Goal: Task Accomplishment & Management: Complete application form

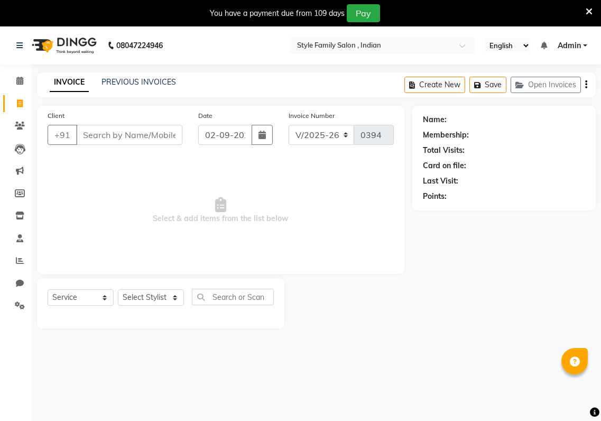
select select "8264"
select select "service"
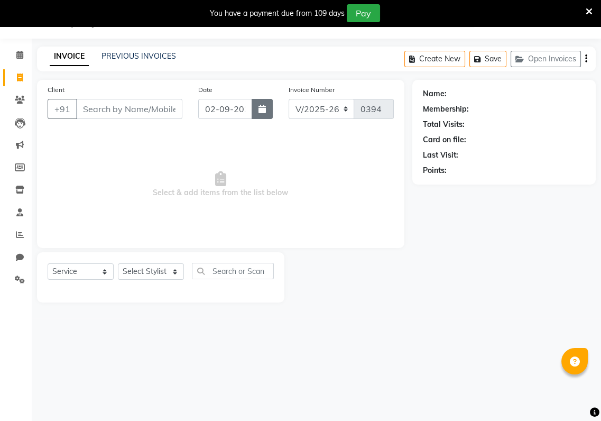
click at [266, 112] on button "button" at bounding box center [262, 109] width 21 height 20
select select "9"
select select "2025"
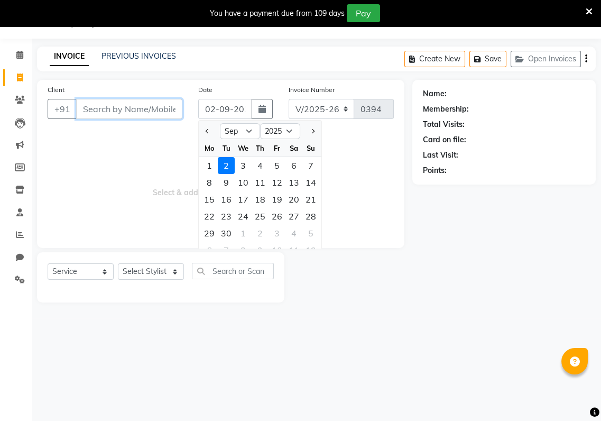
click at [77, 110] on input "Client" at bounding box center [129, 109] width 106 height 20
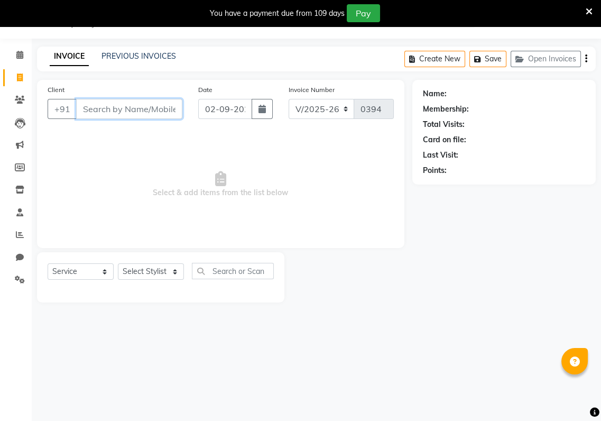
click at [77, 110] on input "Client" at bounding box center [129, 109] width 106 height 20
click at [80, 105] on input "Client" at bounding box center [129, 109] width 106 height 20
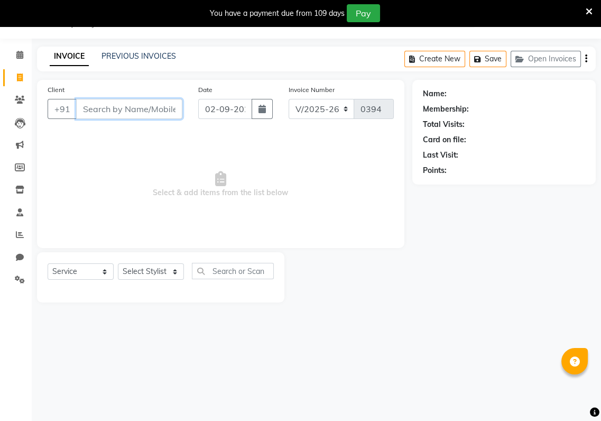
click at [81, 108] on input "Client" at bounding box center [129, 109] width 106 height 20
click at [153, 60] on link "PREVIOUS INVOICES" at bounding box center [138, 56] width 75 height 10
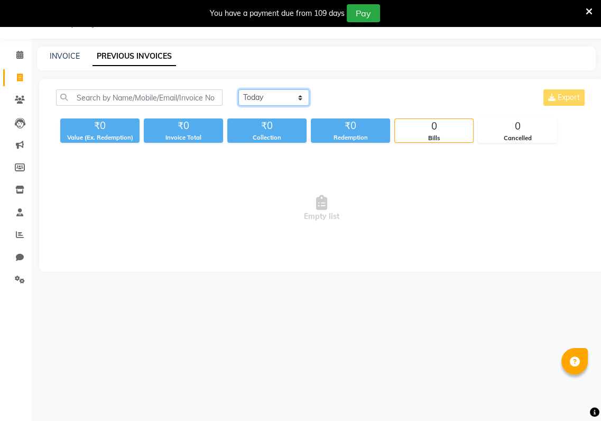
click at [300, 95] on select "[DATE] [DATE] Custom Range" at bounding box center [273, 97] width 71 height 16
select select "[DATE]"
click at [238, 89] on select "[DATE] [DATE] Custom Range" at bounding box center [273, 97] width 71 height 16
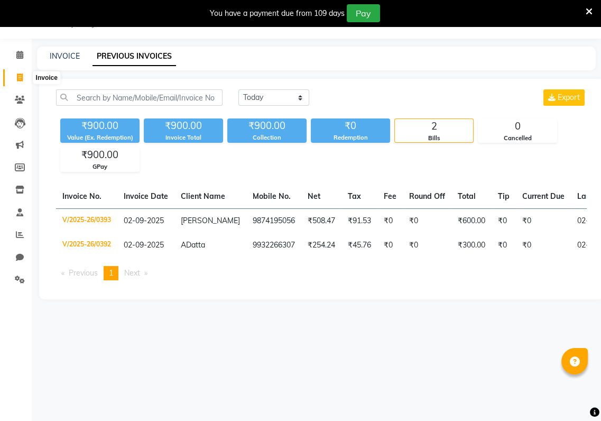
click at [17, 75] on icon at bounding box center [20, 77] width 6 height 8
select select "service"
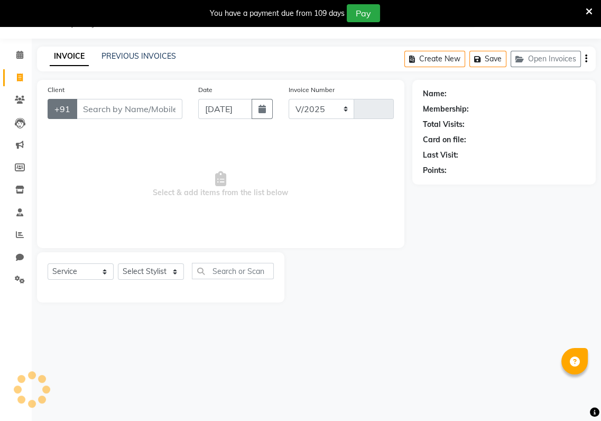
select select "8264"
type input "0394"
click at [78, 106] on input "Client" at bounding box center [129, 109] width 106 height 20
click at [77, 110] on input "Client" at bounding box center [129, 109] width 106 height 20
click at [77, 110] on input "8" at bounding box center [129, 109] width 106 height 20
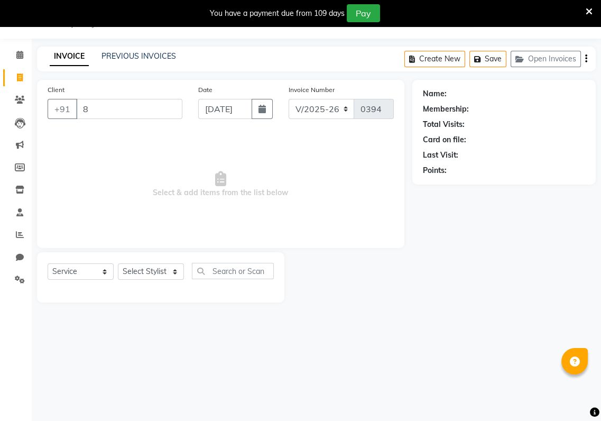
click at [88, 106] on input "8" at bounding box center [129, 109] width 106 height 20
type input "8335855579"
click at [174, 270] on select "Select Stylist [PERSON_NAME] Baishaki chotto [PERSON_NAME] [PERSON_NAME] [PERSO…" at bounding box center [151, 271] width 66 height 16
select select "80355"
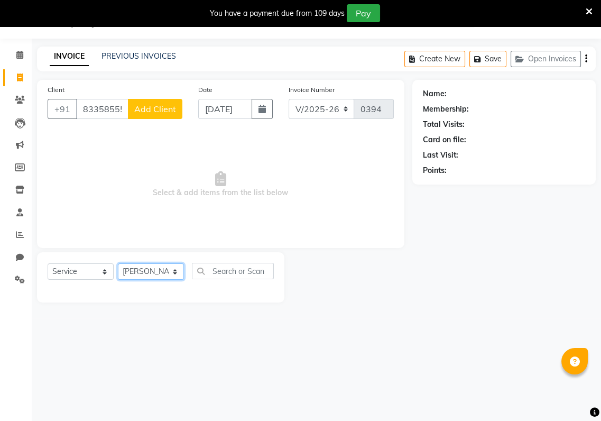
click at [118, 263] on select "Select Stylist [PERSON_NAME] Baishaki chotto [PERSON_NAME] [PERSON_NAME] [PERSO…" at bounding box center [151, 271] width 66 height 16
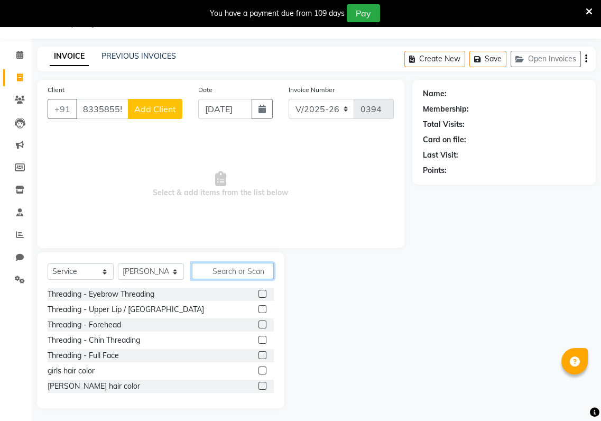
click at [211, 269] on input "text" at bounding box center [233, 271] width 82 height 16
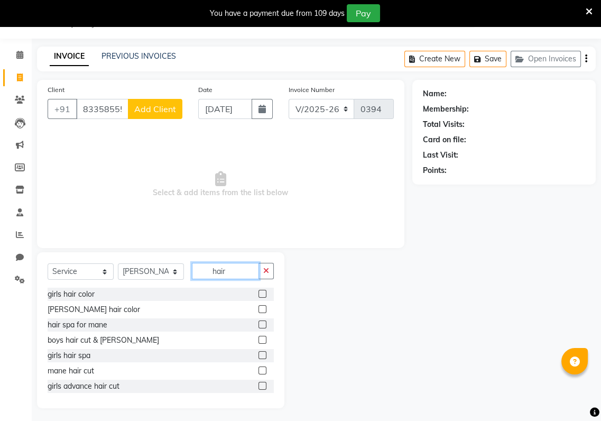
type input "hair"
click at [258, 351] on label at bounding box center [262, 355] width 8 height 8
click at [258, 352] on input "checkbox" at bounding box center [261, 355] width 7 height 7
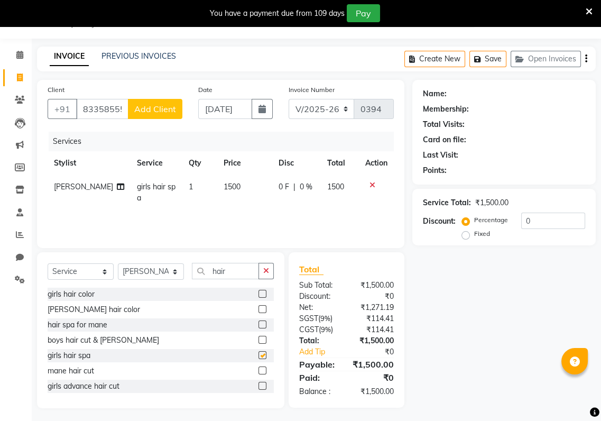
checkbox input "false"
click at [262, 109] on icon "button" at bounding box center [261, 109] width 7 height 8
select select "9"
select select "2025"
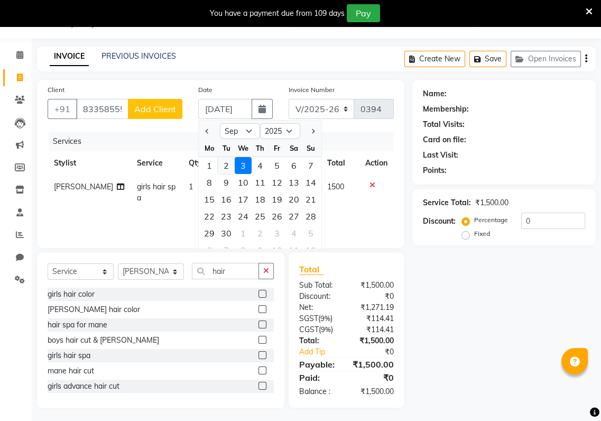
click at [224, 166] on div "2" at bounding box center [226, 165] width 17 height 17
type input "02-09-2025"
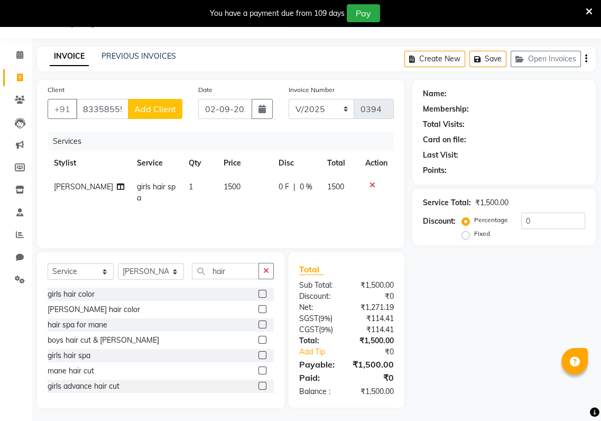
click at [145, 112] on span "Add Client" at bounding box center [155, 109] width 42 height 11
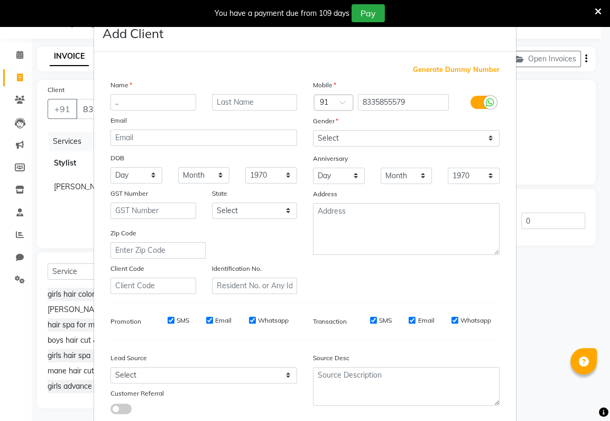
type input ".."
click at [336, 136] on select "Select [DEMOGRAPHIC_DATA] [DEMOGRAPHIC_DATA] Other Prefer Not To Say" at bounding box center [406, 138] width 187 height 16
select select "[DEMOGRAPHIC_DATA]"
click at [313, 130] on select "Select [DEMOGRAPHIC_DATA] [DEMOGRAPHIC_DATA] Other Prefer Not To Say" at bounding box center [406, 138] width 187 height 16
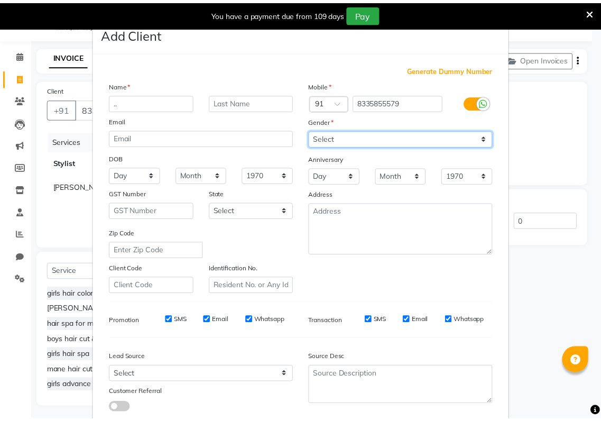
scroll to position [65, 0]
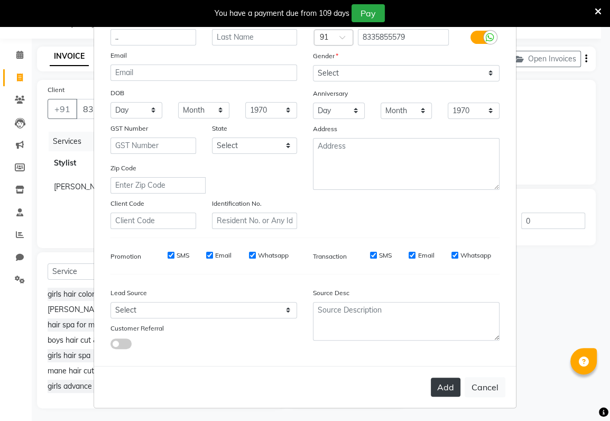
click at [440, 380] on button "Add" at bounding box center [446, 386] width 30 height 19
select select
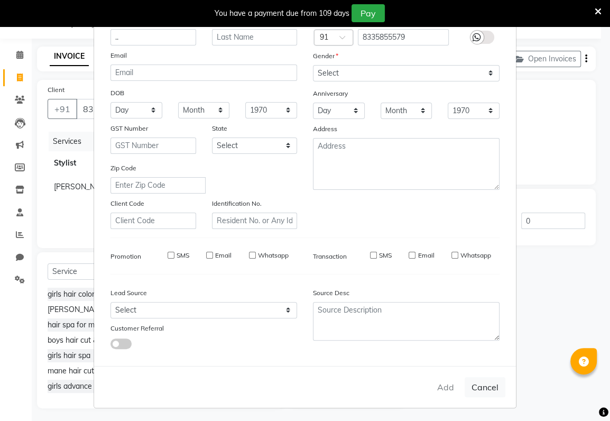
select select
checkbox input "false"
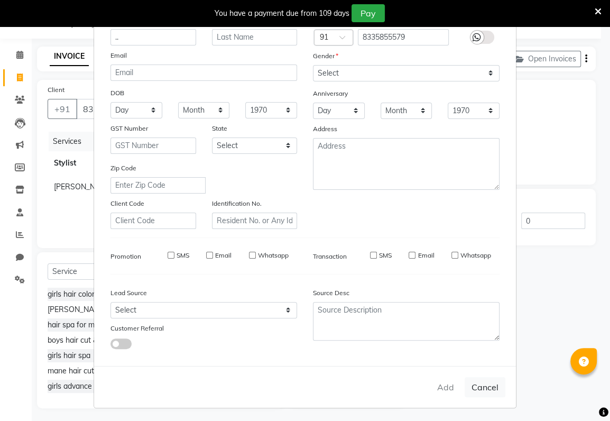
checkbox input "false"
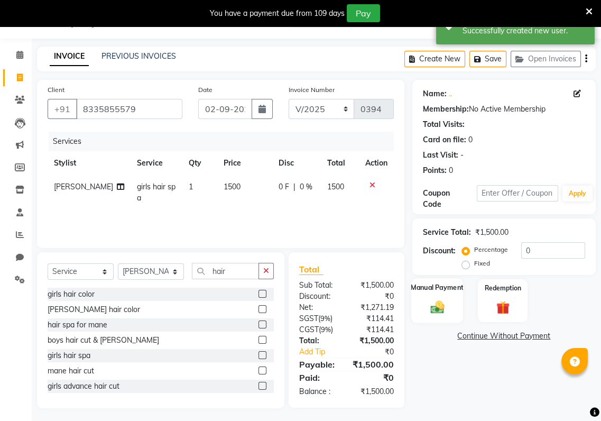
click at [432, 304] on img at bounding box center [437, 307] width 22 height 16
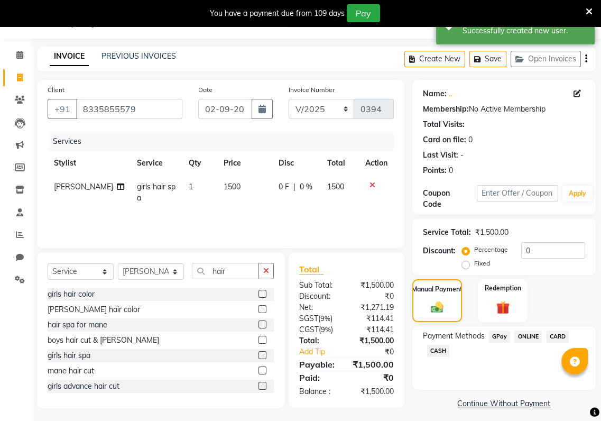
click at [501, 335] on span "GPay" at bounding box center [500, 336] width 22 height 12
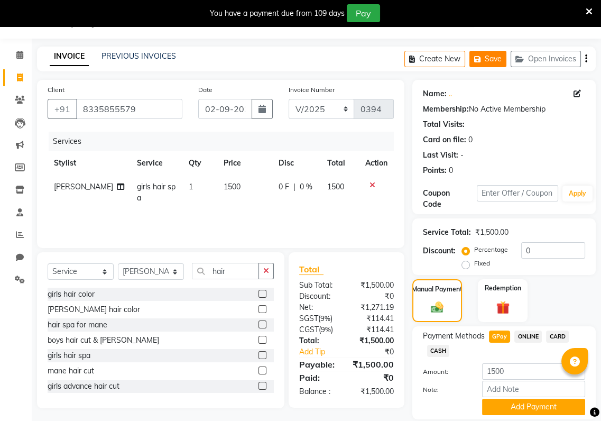
click at [489, 53] on button "Save" at bounding box center [487, 59] width 37 height 16
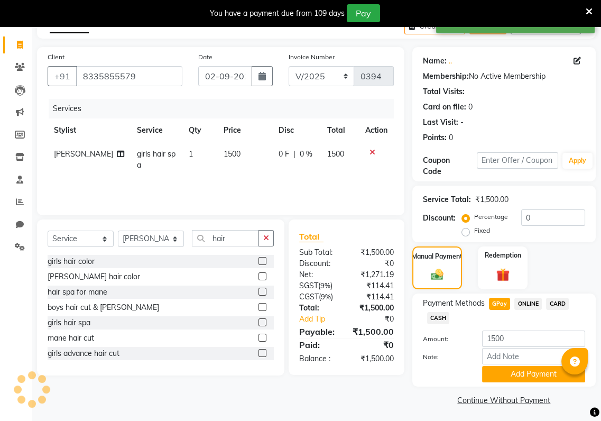
scroll to position [62, 0]
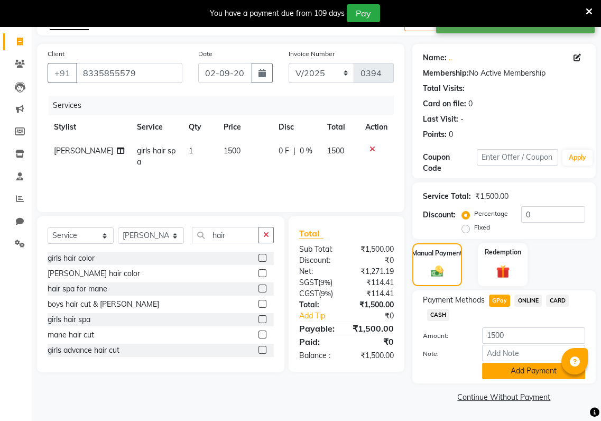
click at [508, 368] on button "Add Payment" at bounding box center [533, 371] width 103 height 16
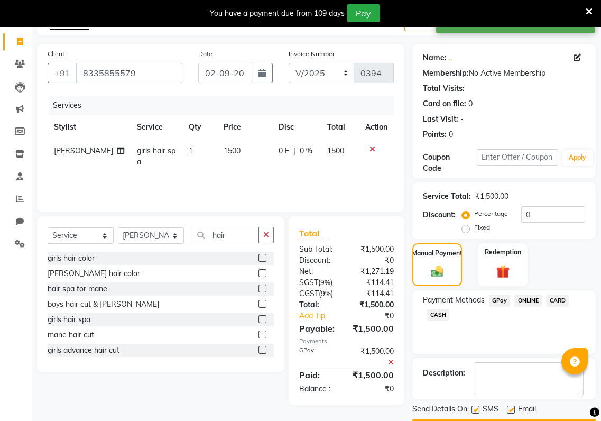
scroll to position [92, 0]
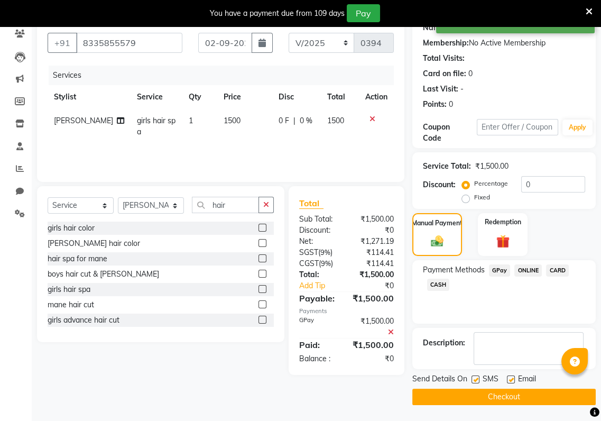
click at [478, 375] on label at bounding box center [475, 379] width 8 height 8
click at [478, 376] on input "checkbox" at bounding box center [474, 379] width 7 height 7
checkbox input "false"
click at [515, 382] on div "Email" at bounding box center [526, 379] width 38 height 13
click at [513, 381] on label at bounding box center [511, 379] width 8 height 8
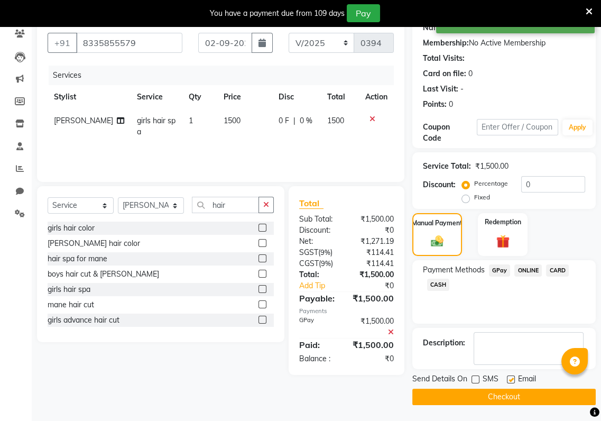
click at [513, 381] on input "checkbox" at bounding box center [510, 379] width 7 height 7
checkbox input "false"
click at [507, 394] on button "Checkout" at bounding box center [503, 397] width 183 height 16
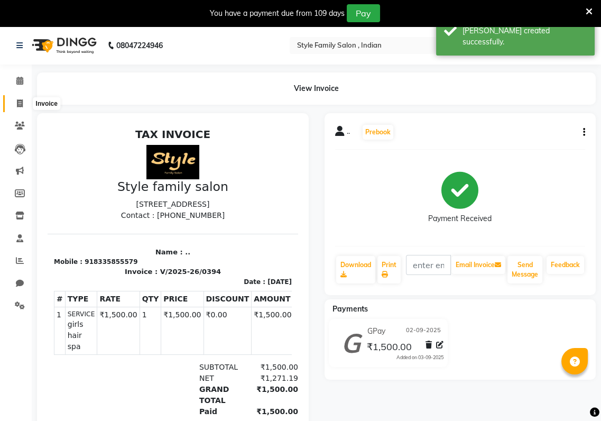
click at [17, 101] on icon at bounding box center [20, 103] width 6 height 8
select select "service"
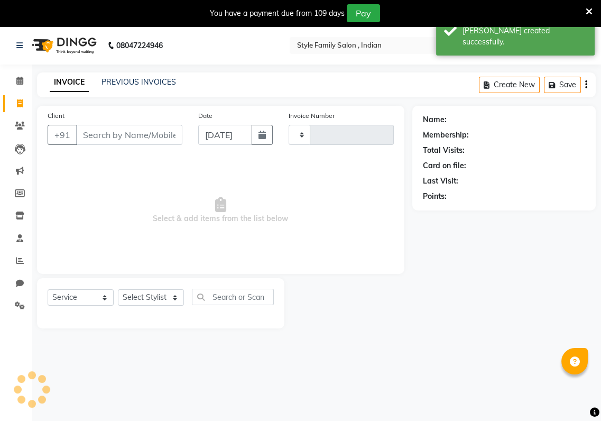
type input "0395"
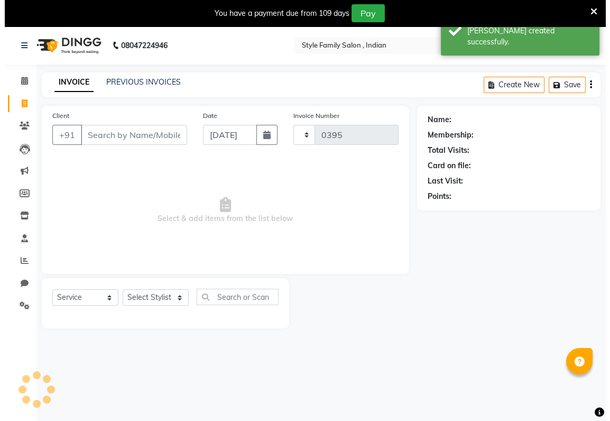
scroll to position [26, 0]
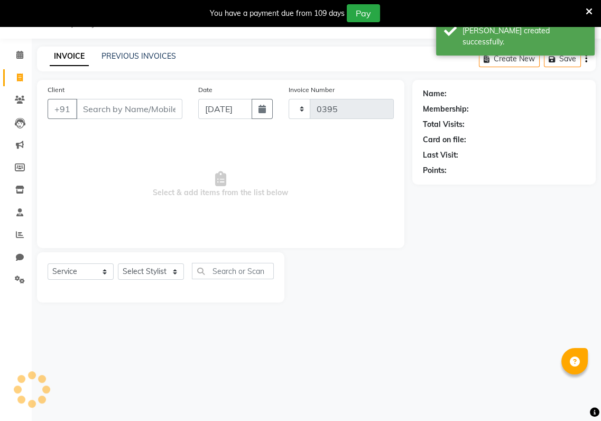
select select "8264"
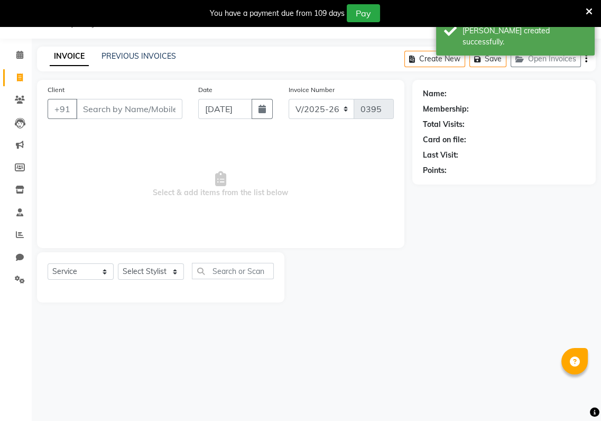
click at [79, 105] on input "Client" at bounding box center [129, 109] width 106 height 20
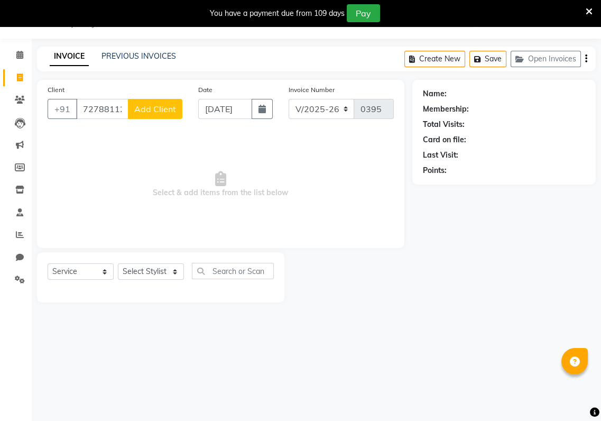
type input "7278811201"
click at [171, 270] on select "Select Stylist [PERSON_NAME] Baishaki chotto [PERSON_NAME] [PERSON_NAME] [PERSO…" at bounding box center [151, 271] width 66 height 16
select select "80351"
click at [118, 263] on select "Select Stylist [PERSON_NAME] Baishaki chotto [PERSON_NAME] [PERSON_NAME] [PERSO…" at bounding box center [151, 271] width 66 height 16
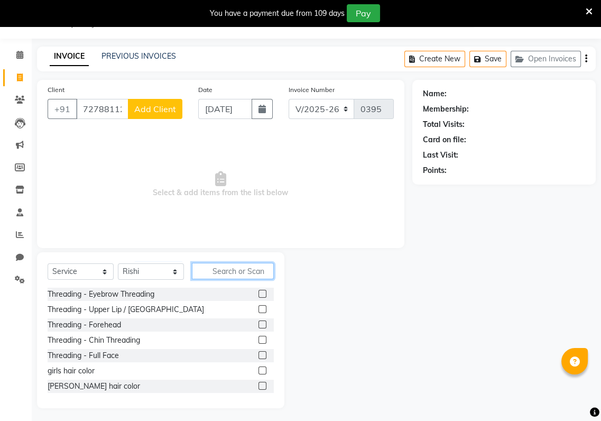
click at [210, 272] on input "text" at bounding box center [233, 271] width 82 height 16
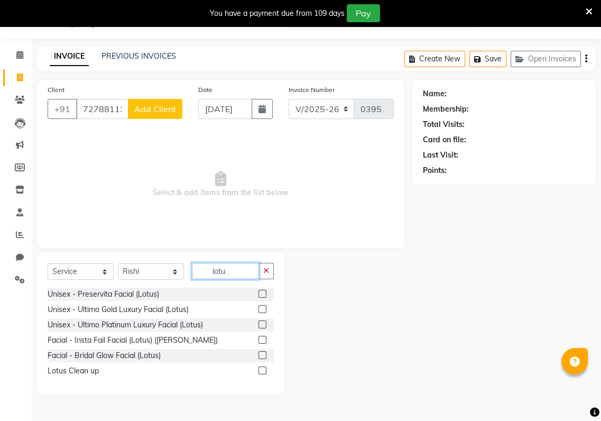
type input "lotu"
click at [260, 371] on label at bounding box center [262, 370] width 8 height 8
click at [260, 371] on input "checkbox" at bounding box center [261, 370] width 7 height 7
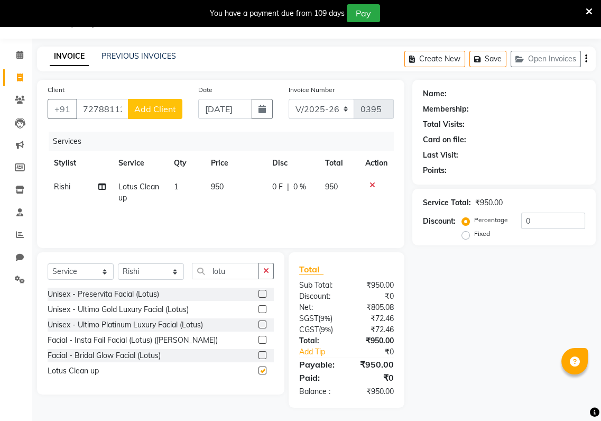
checkbox input "false"
click at [167, 105] on span "Add Client" at bounding box center [155, 109] width 42 height 11
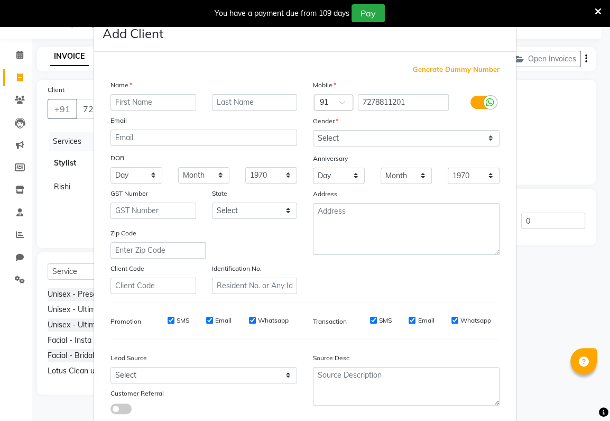
click at [103, 106] on div at bounding box center [153, 102] width 101 height 16
click at [110, 101] on input "text" at bounding box center [153, 102] width 86 height 16
type input ".."
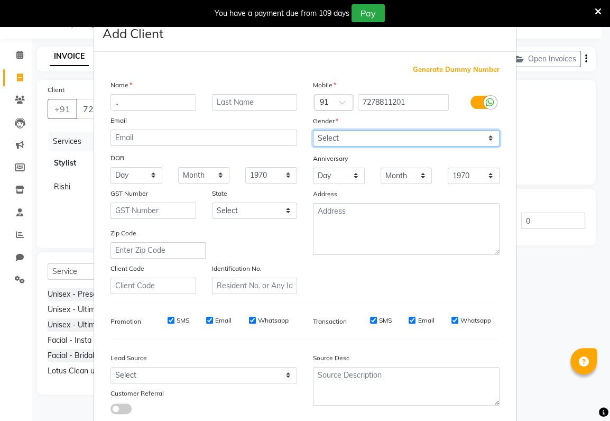
click at [330, 130] on select "Select [DEMOGRAPHIC_DATA] [DEMOGRAPHIC_DATA] Other Prefer Not To Say" at bounding box center [406, 138] width 187 height 16
select select "[DEMOGRAPHIC_DATA]"
click at [313, 130] on select "Select [DEMOGRAPHIC_DATA] [DEMOGRAPHIC_DATA] Other Prefer Not To Say" at bounding box center [406, 138] width 187 height 16
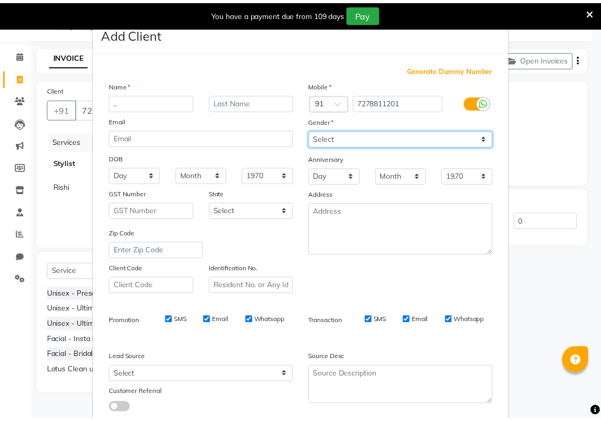
scroll to position [65, 0]
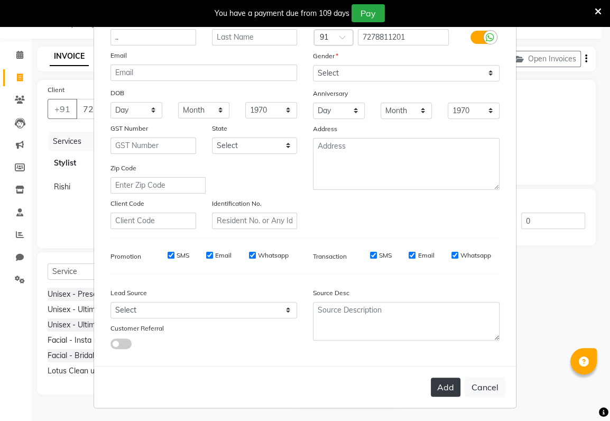
click at [437, 380] on button "Add" at bounding box center [446, 386] width 30 height 19
select select
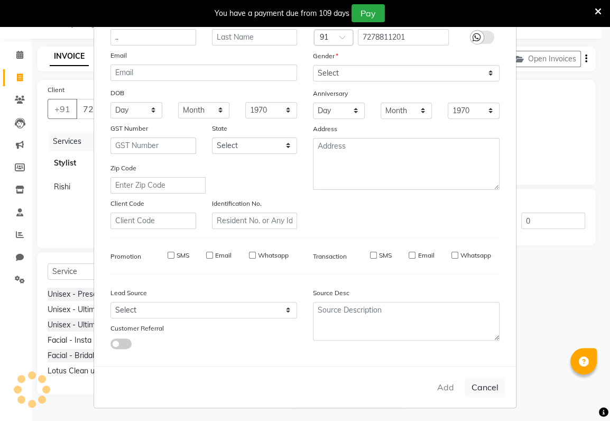
select select
checkbox input "false"
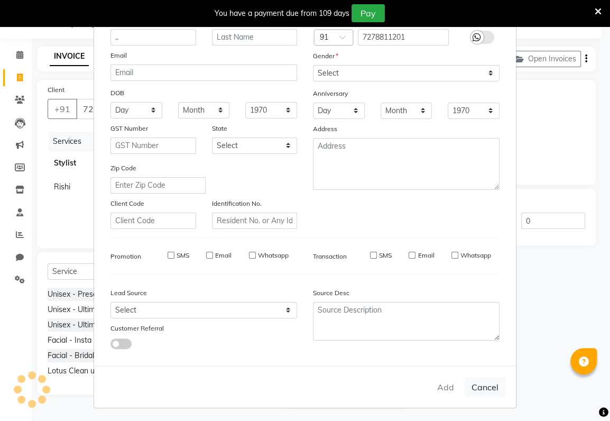
checkbox input "false"
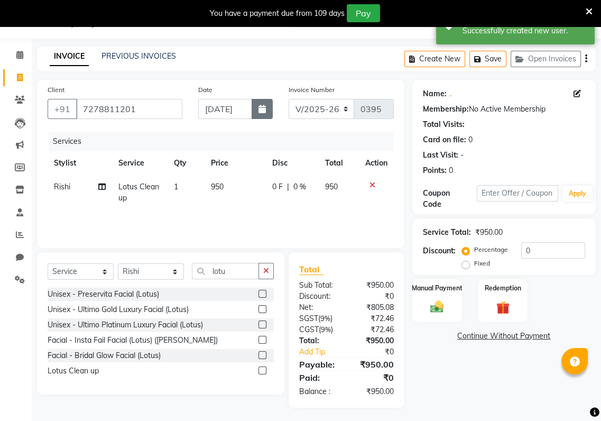
click at [258, 109] on icon "button" at bounding box center [261, 109] width 7 height 8
select select "9"
select select "2025"
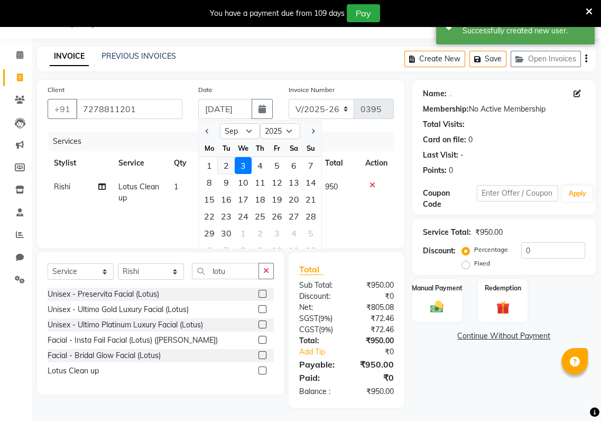
click at [226, 160] on div "2" at bounding box center [226, 165] width 17 height 17
type input "02-09-2025"
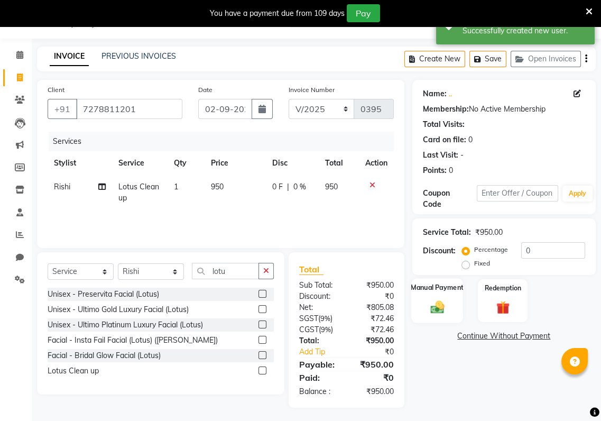
click at [434, 306] on img at bounding box center [437, 307] width 22 height 16
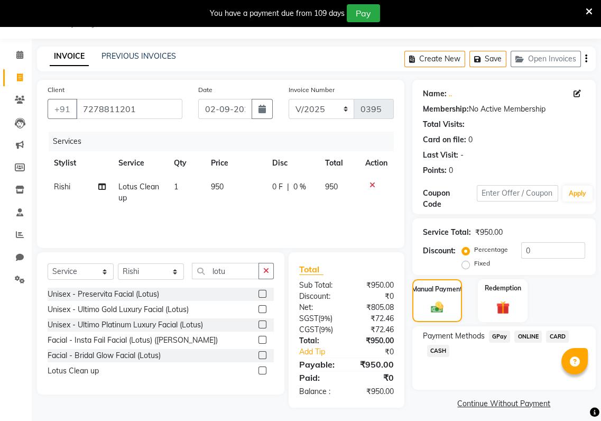
click at [503, 336] on span "GPay" at bounding box center [500, 336] width 22 height 12
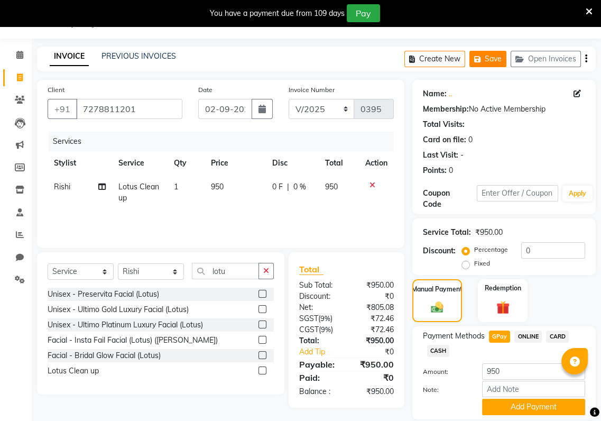
click at [501, 56] on button "Save" at bounding box center [487, 59] width 37 height 16
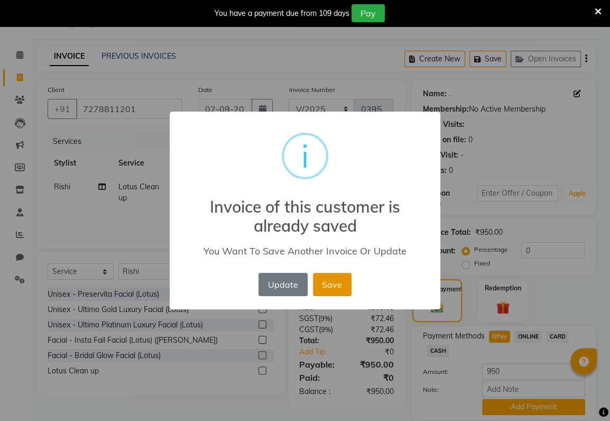
click at [334, 279] on button "Save" at bounding box center [332, 284] width 39 height 23
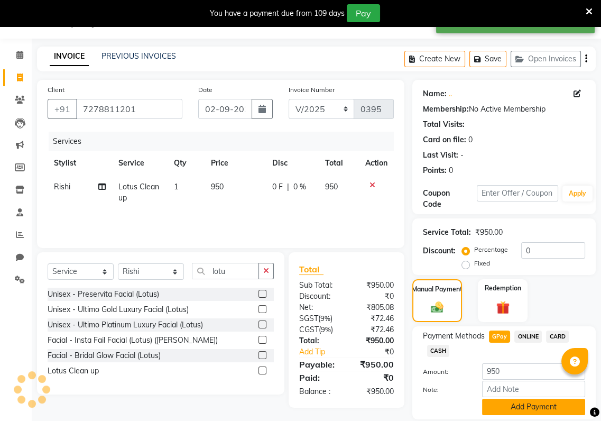
click at [499, 402] on button "Add Payment" at bounding box center [533, 407] width 103 height 16
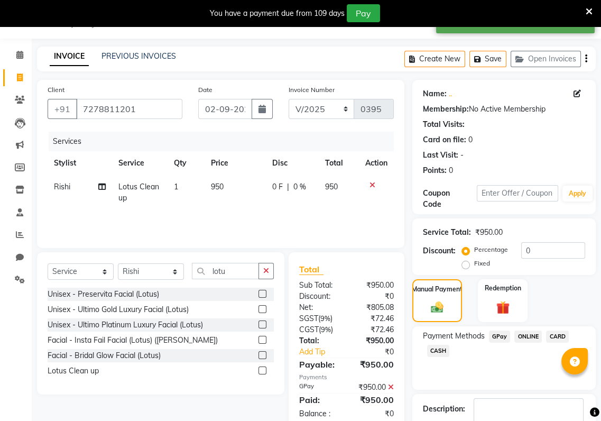
scroll to position [92, 0]
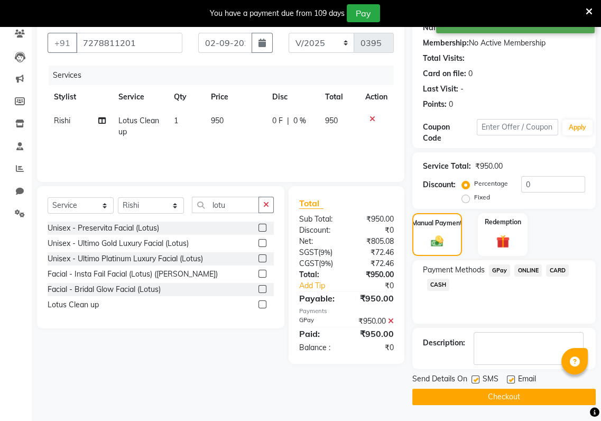
click at [474, 378] on label at bounding box center [475, 379] width 8 height 8
click at [474, 378] on input "checkbox" at bounding box center [474, 379] width 7 height 7
checkbox input "false"
click at [516, 378] on div "Email" at bounding box center [526, 379] width 38 height 13
click at [515, 379] on div "Email" at bounding box center [526, 379] width 38 height 13
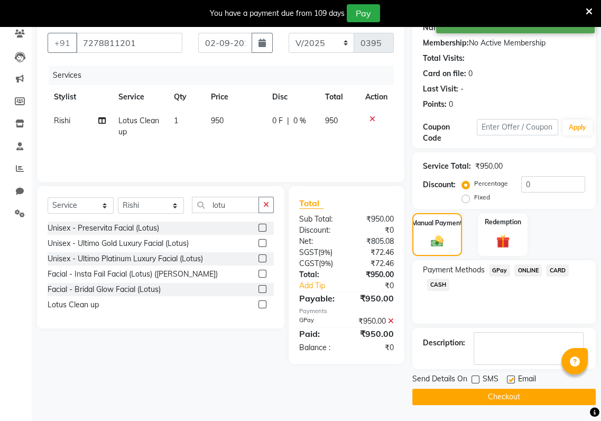
click at [512, 380] on label at bounding box center [511, 379] width 8 height 8
click at [512, 380] on input "checkbox" at bounding box center [510, 379] width 7 height 7
checkbox input "false"
click at [510, 392] on button "Checkout" at bounding box center [503, 397] width 183 height 16
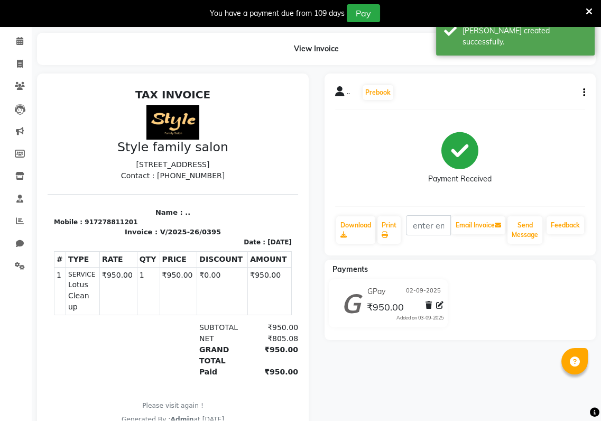
scroll to position [38, 0]
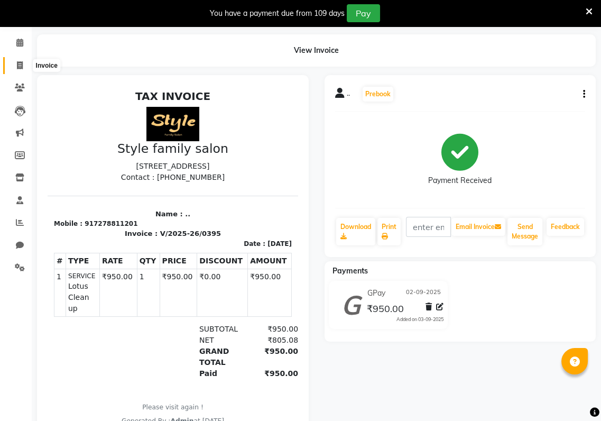
click at [20, 62] on icon at bounding box center [20, 65] width 6 height 8
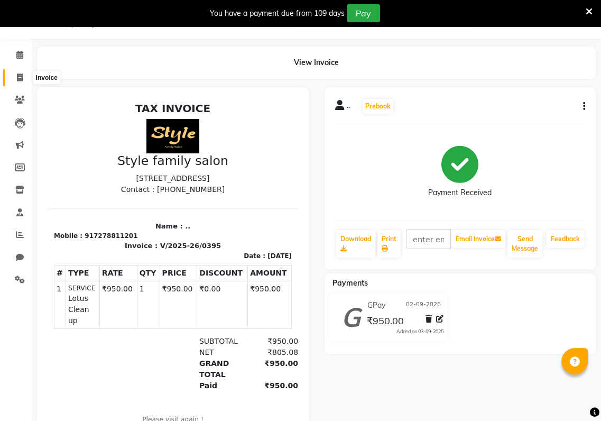
select select "service"
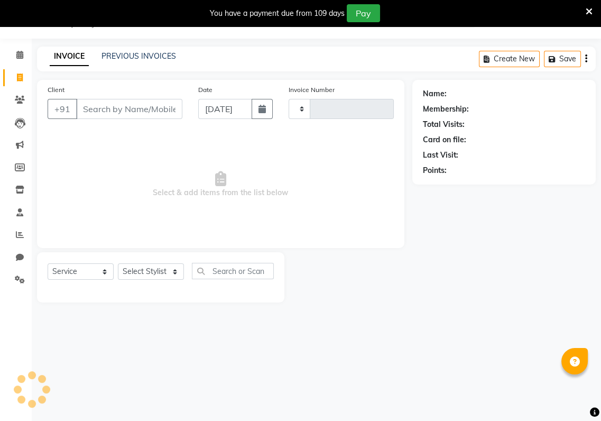
type input "0396"
select select "8264"
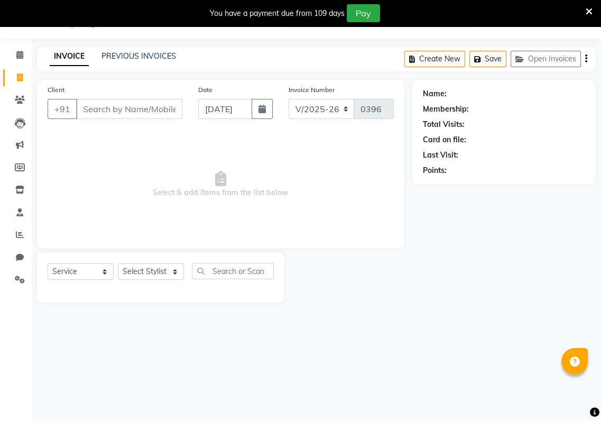
click at [80, 110] on input "Client" at bounding box center [129, 109] width 106 height 20
click at [80, 109] on input "Client" at bounding box center [129, 109] width 106 height 20
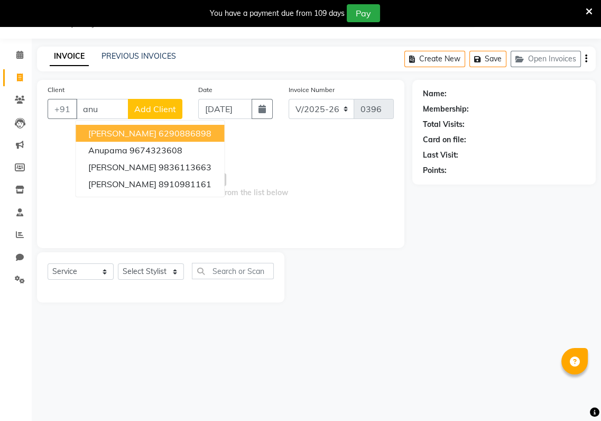
click at [88, 131] on button "[PERSON_NAME] 6290886898" at bounding box center [150, 133] width 149 height 17
type input "6290886898"
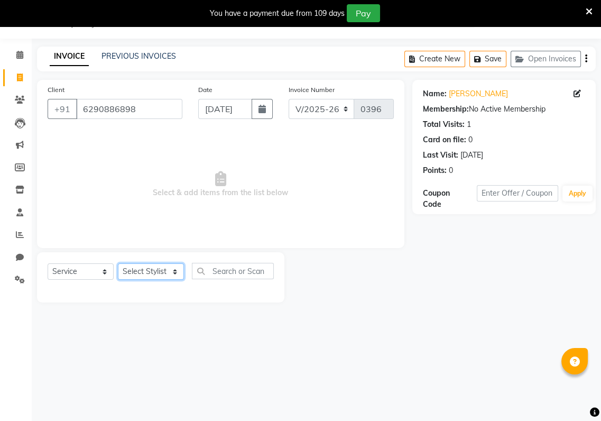
click at [174, 271] on select "Select Stylist [PERSON_NAME] Baishaki chotto [PERSON_NAME] [PERSON_NAME] [PERSO…" at bounding box center [151, 271] width 66 height 16
select select "88345"
click at [118, 263] on select "Select Stylist [PERSON_NAME] Baishaki chotto [PERSON_NAME] [PERSON_NAME] [PERSO…" at bounding box center [151, 271] width 66 height 16
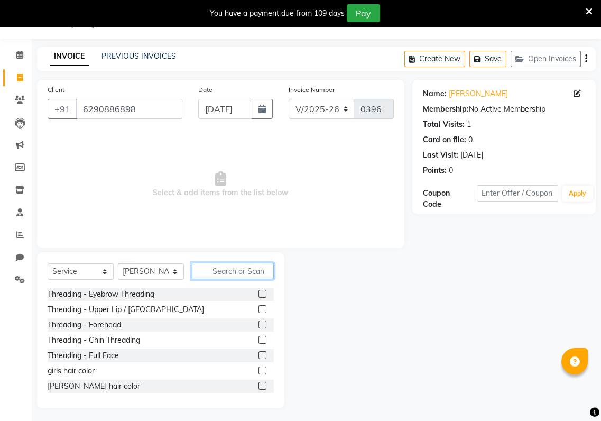
click at [200, 273] on input "text" at bounding box center [233, 271] width 82 height 16
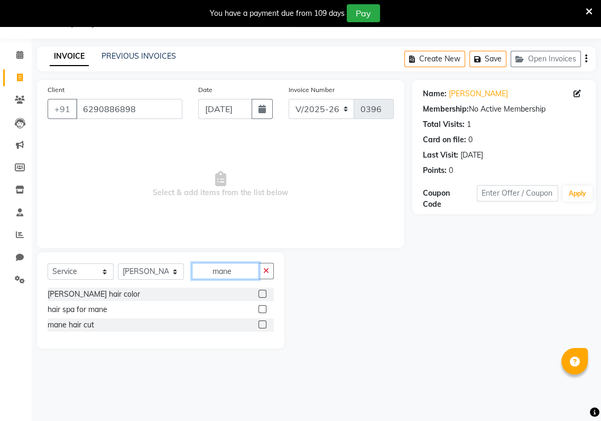
type input "mane"
click at [262, 292] on label at bounding box center [262, 294] width 8 height 8
click at [262, 292] on input "checkbox" at bounding box center [261, 294] width 7 height 7
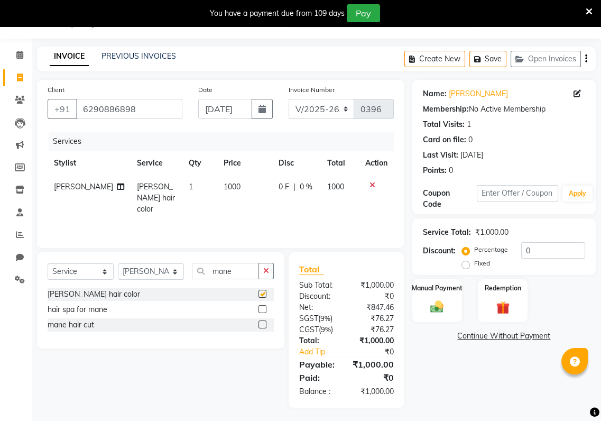
checkbox input "false"
click at [262, 307] on label at bounding box center [262, 309] width 8 height 8
click at [262, 307] on input "checkbox" at bounding box center [261, 309] width 7 height 7
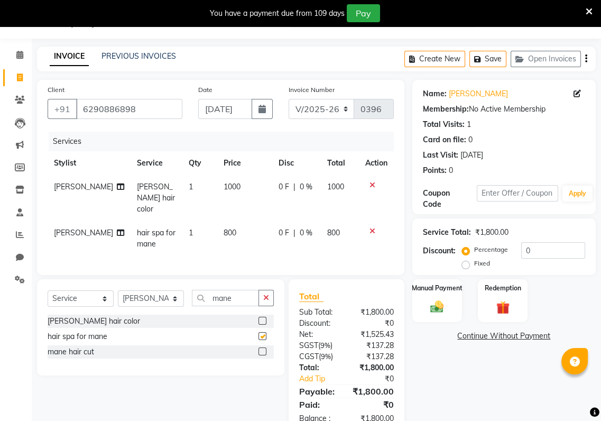
checkbox input "false"
click at [262, 349] on label at bounding box center [262, 351] width 8 height 8
click at [262, 349] on input "checkbox" at bounding box center [261, 351] width 7 height 7
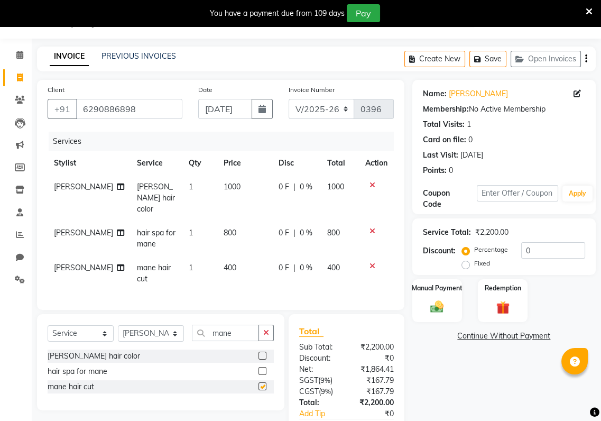
checkbox input "false"
click at [270, 329] on button "button" at bounding box center [265, 333] width 15 height 16
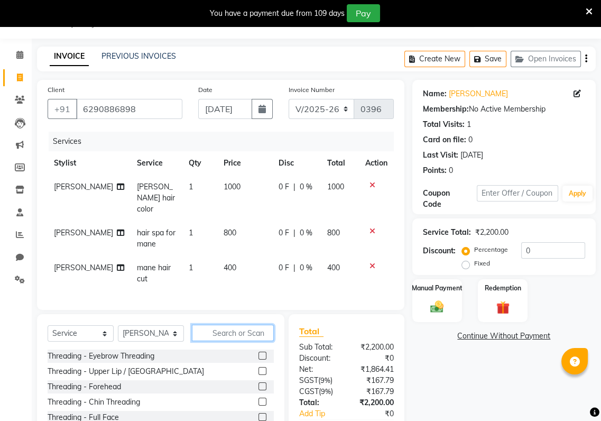
click at [214, 327] on input "text" at bounding box center [233, 333] width 82 height 16
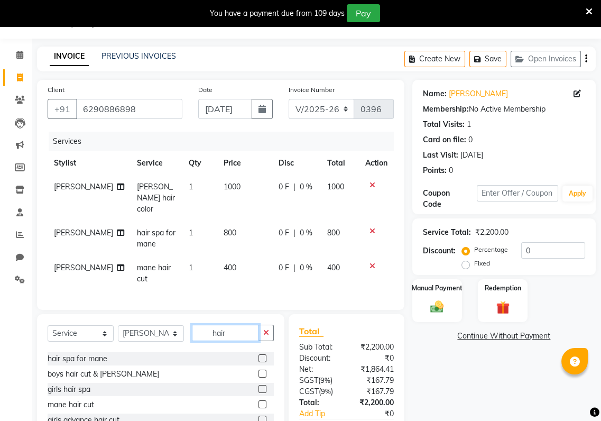
scroll to position [27, 0]
type input "h"
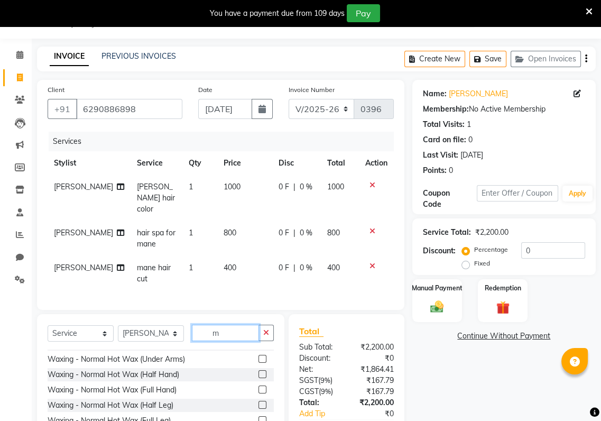
scroll to position [13, 0]
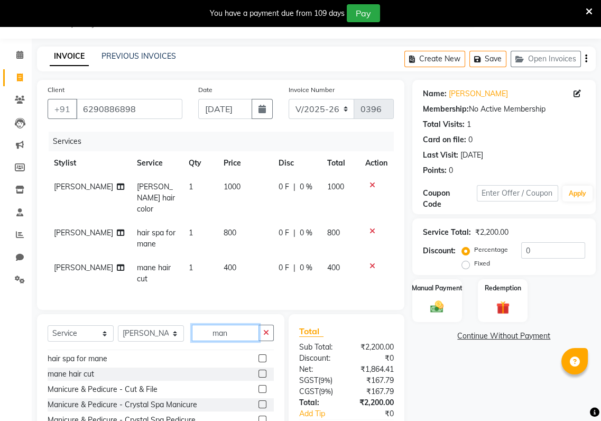
type input "man"
click at [258, 371] on label at bounding box center [262, 373] width 8 height 8
click at [258, 371] on input "checkbox" at bounding box center [261, 374] width 7 height 7
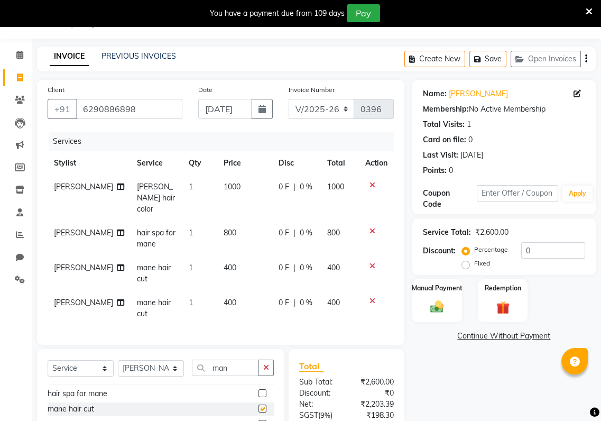
checkbox input "false"
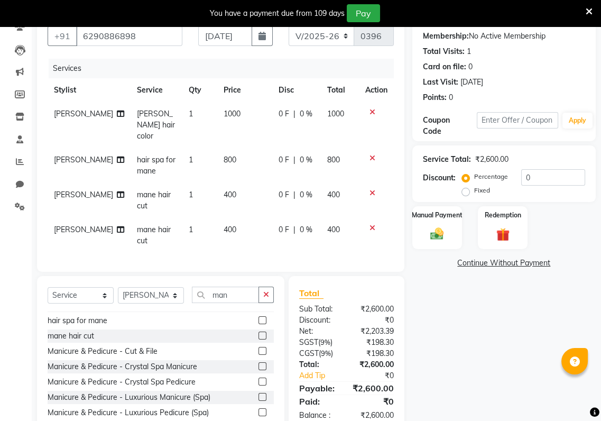
scroll to position [123, 0]
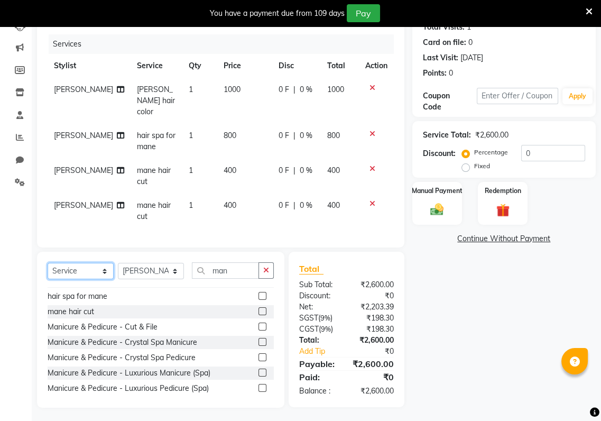
click at [106, 270] on select "Select Service Product Membership Package Voucher Prepaid Gift Card" at bounding box center [81, 271] width 66 height 16
select select "product"
click at [48, 263] on select "Select Service Product Membership Package Voucher Prepaid Gift Card" at bounding box center [81, 271] width 66 height 16
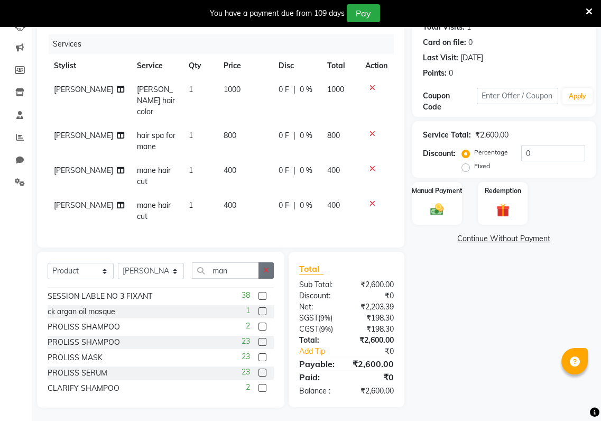
click at [270, 270] on button "button" at bounding box center [265, 270] width 15 height 16
drag, startPoint x: 204, startPoint y: 263, endPoint x: 205, endPoint y: 273, distance: 10.6
click at [205, 273] on input "text" at bounding box center [233, 270] width 82 height 16
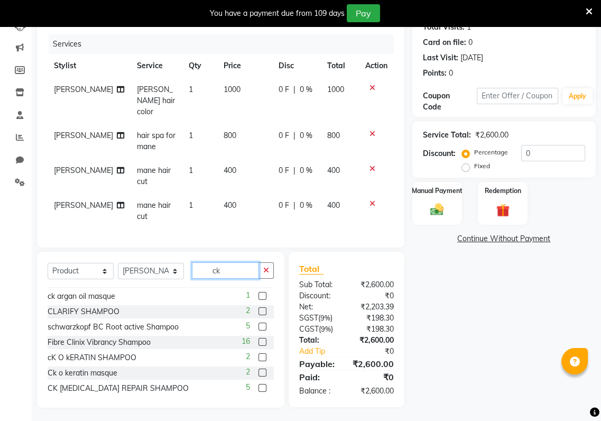
scroll to position [0, 0]
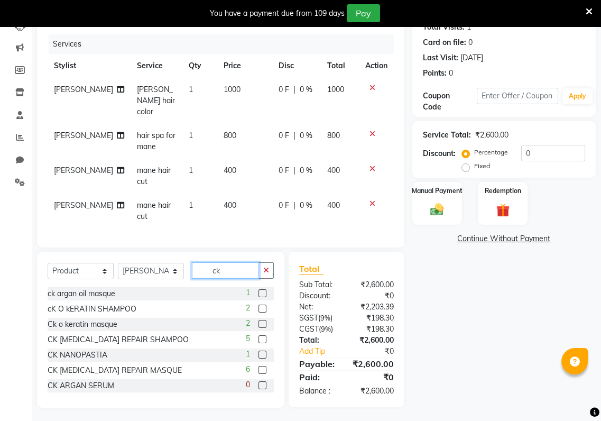
type input "ck"
click at [258, 304] on label at bounding box center [262, 308] width 8 height 8
click at [258, 306] on input "checkbox" at bounding box center [261, 309] width 7 height 7
checkbox input "false"
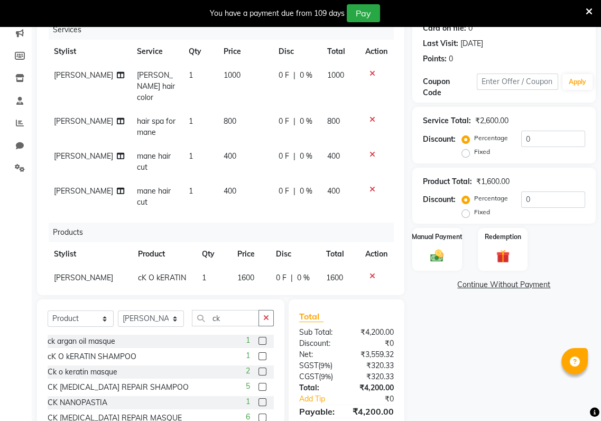
scroll to position [141, 0]
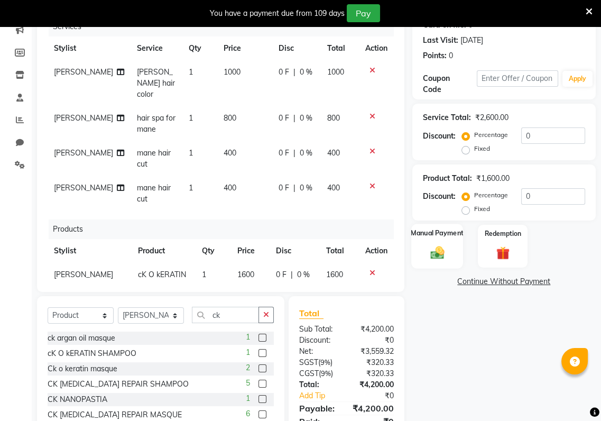
click at [434, 246] on img at bounding box center [437, 253] width 22 height 16
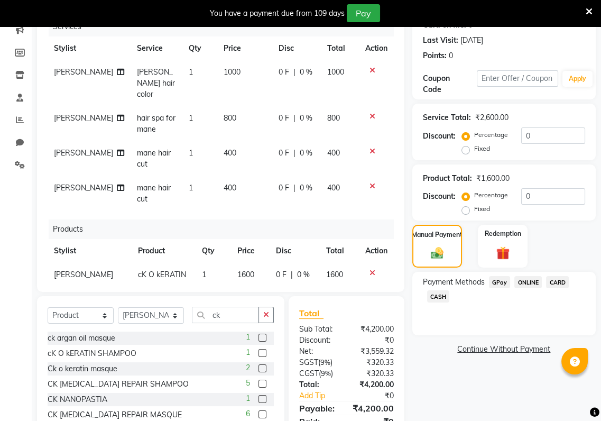
click at [498, 283] on span "GPay" at bounding box center [500, 282] width 22 height 12
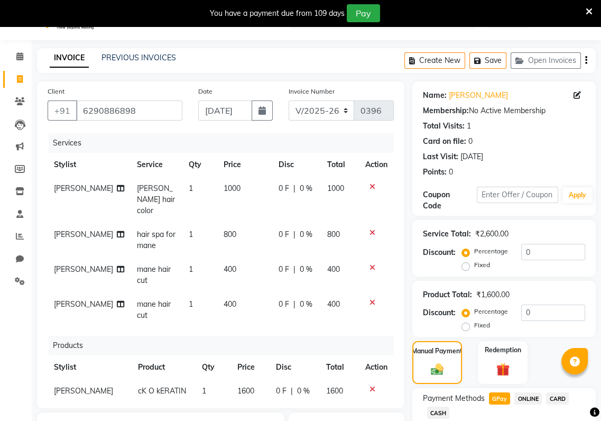
scroll to position [0, 0]
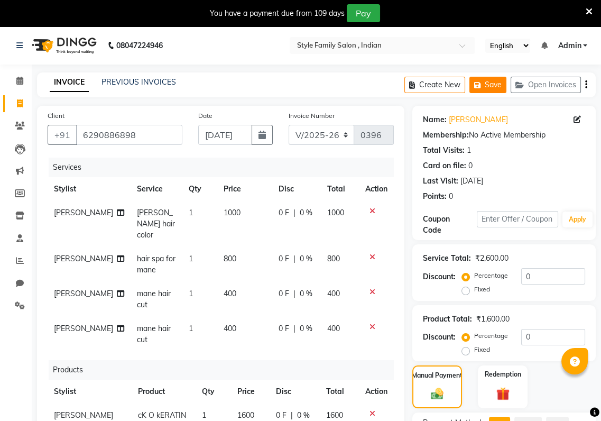
click at [492, 88] on button "Save" at bounding box center [487, 85] width 37 height 16
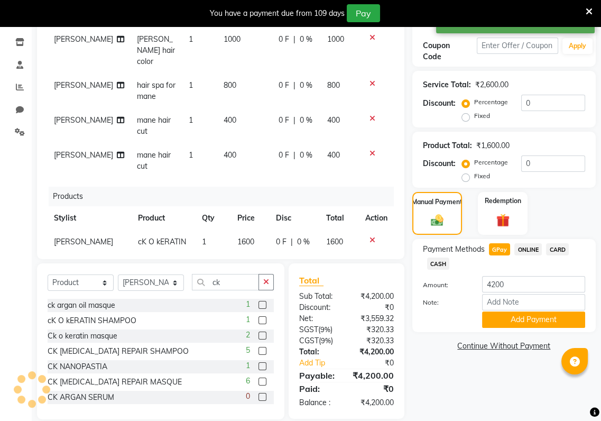
scroll to position [187, 0]
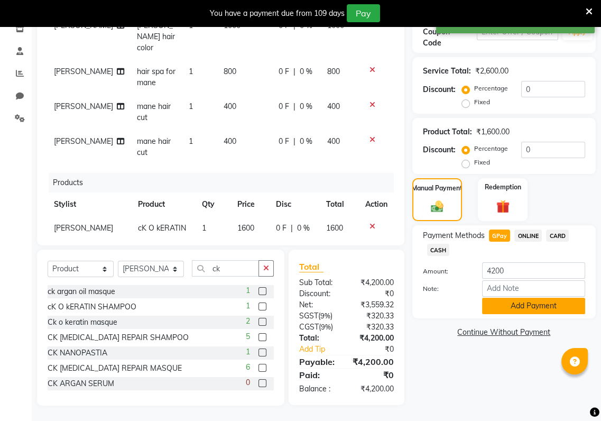
click at [528, 307] on button "Add Payment" at bounding box center [533, 306] width 103 height 16
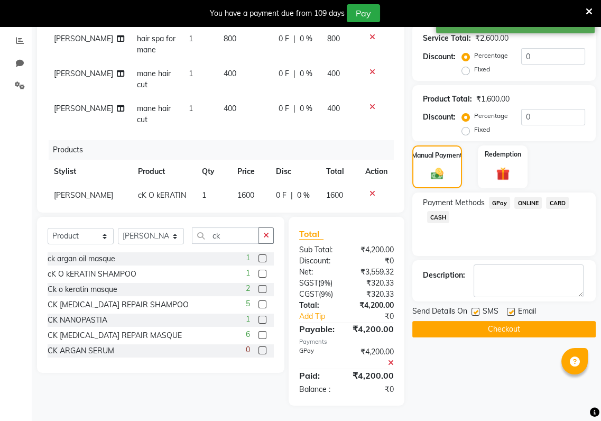
scroll to position [0, 0]
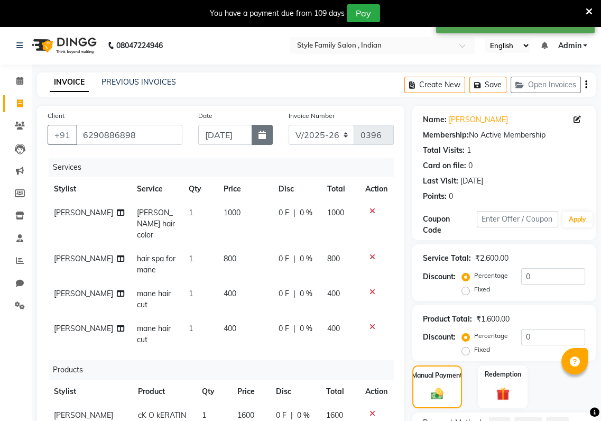
click at [256, 134] on button "button" at bounding box center [262, 135] width 21 height 20
select select "9"
select select "2025"
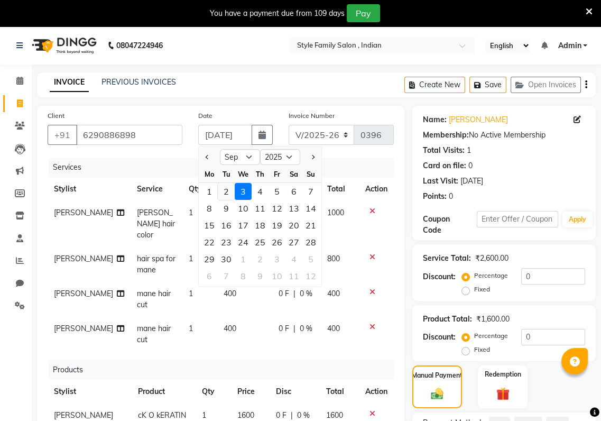
click at [224, 193] on div "2" at bounding box center [226, 191] width 17 height 17
type input "02-09-2025"
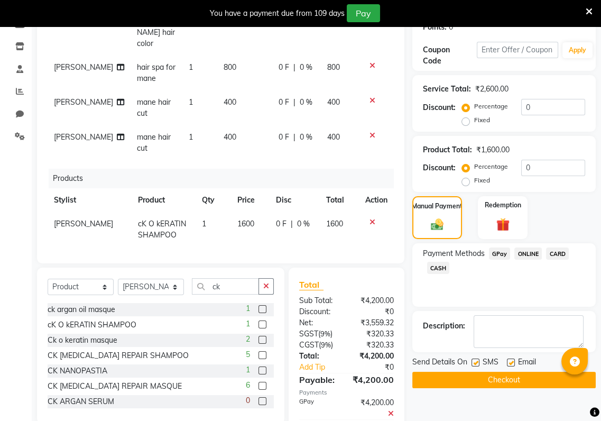
scroll to position [220, 0]
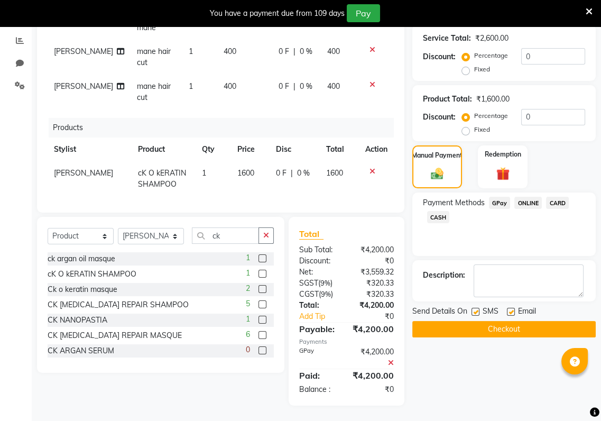
click at [475, 310] on label at bounding box center [475, 312] width 8 height 8
click at [475, 310] on input "checkbox" at bounding box center [474, 312] width 7 height 7
checkbox input "false"
click at [508, 312] on label at bounding box center [511, 312] width 8 height 8
click at [508, 312] on input "checkbox" at bounding box center [510, 312] width 7 height 7
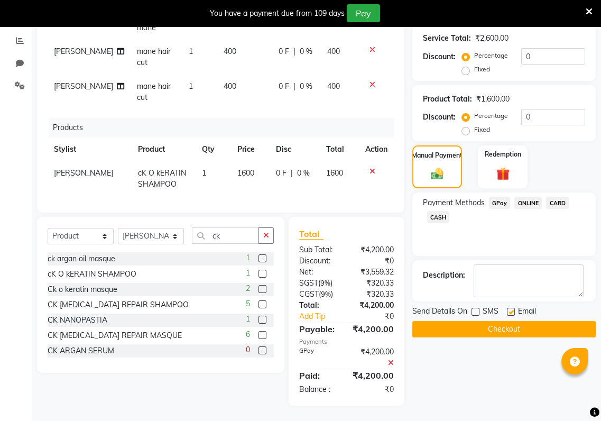
checkbox input "false"
click at [507, 328] on button "Checkout" at bounding box center [503, 329] width 183 height 16
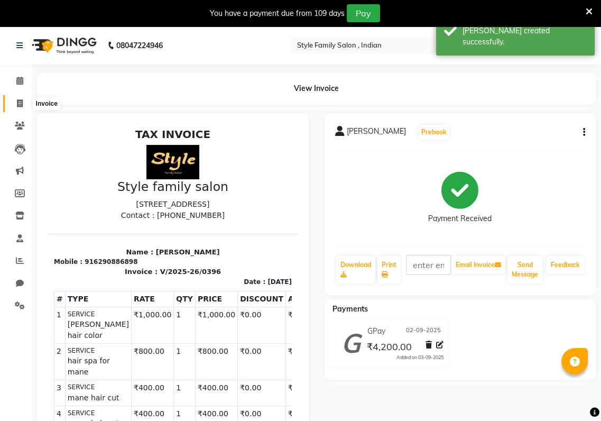
click at [14, 107] on span at bounding box center [20, 104] width 19 height 12
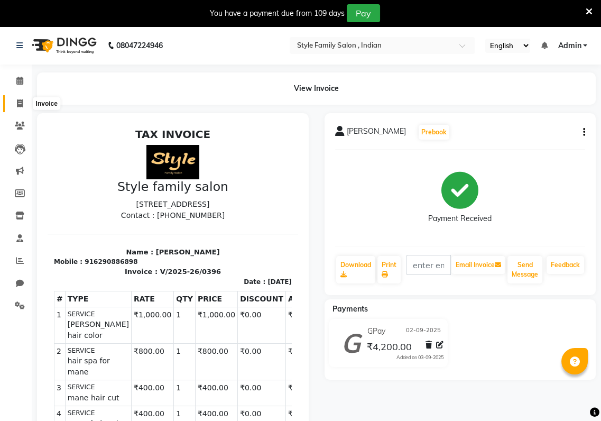
select select "service"
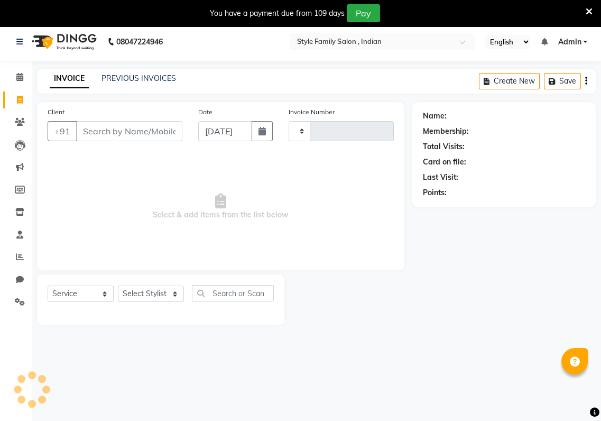
type input "0397"
select select "8264"
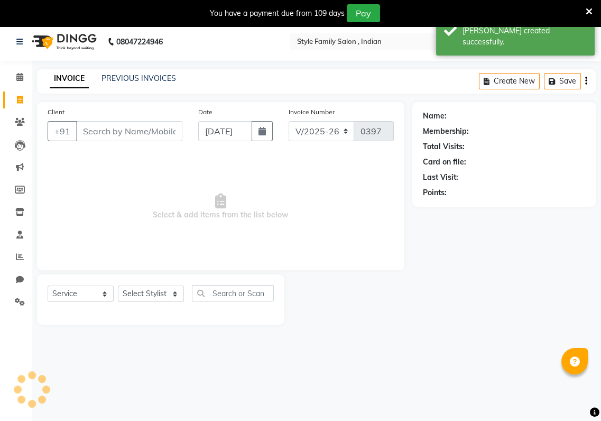
scroll to position [26, 0]
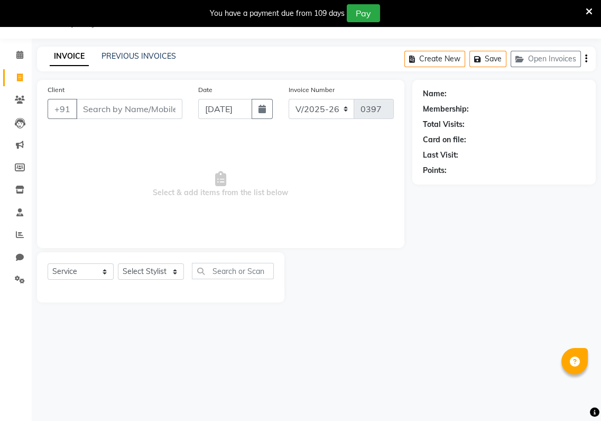
click at [85, 109] on input "Client" at bounding box center [129, 109] width 106 height 20
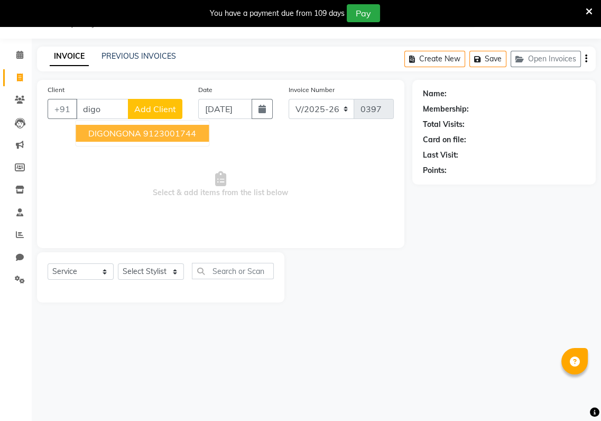
click at [114, 136] on span "DIGONGONA" at bounding box center [114, 133] width 53 height 11
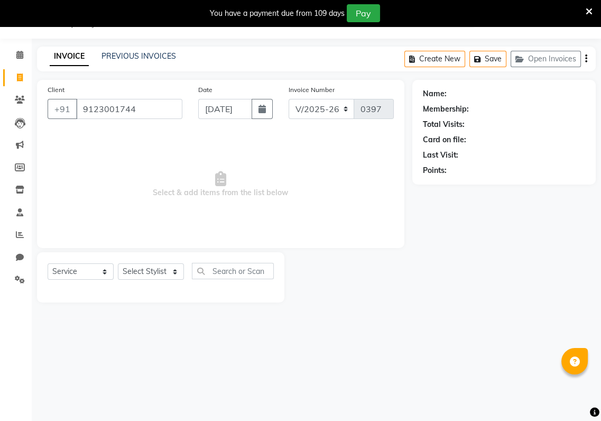
type input "9123001744"
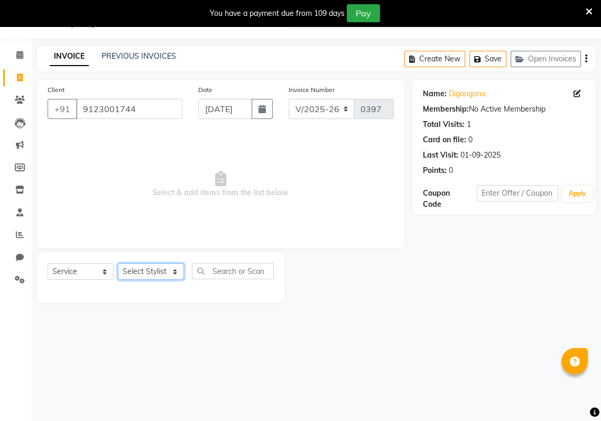
click at [173, 272] on select "Select Stylist [PERSON_NAME] Baishaki chotto [PERSON_NAME] [PERSON_NAME] [PERSO…" at bounding box center [151, 271] width 66 height 16
select select "80350"
click at [118, 263] on select "Select Stylist [PERSON_NAME] Baishaki chotto [PERSON_NAME] [PERSON_NAME] [PERSO…" at bounding box center [151, 271] width 66 height 16
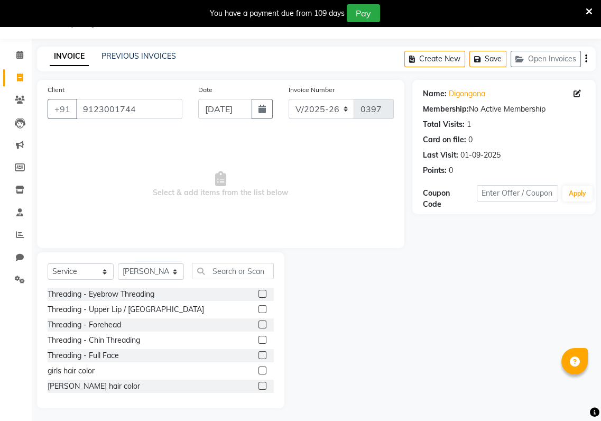
click at [258, 308] on label at bounding box center [262, 309] width 8 height 8
click at [258, 308] on input "checkbox" at bounding box center [261, 309] width 7 height 7
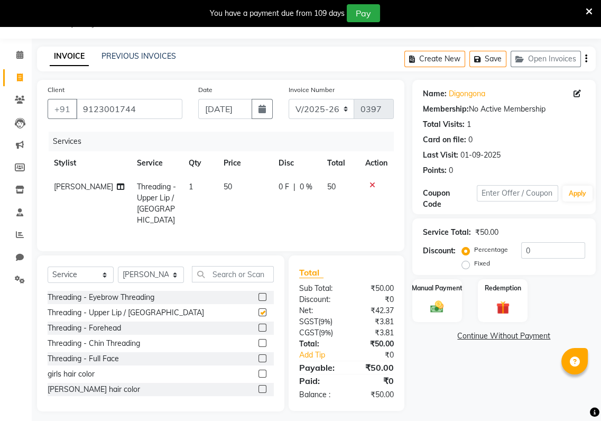
checkbox input "false"
click at [258, 340] on label at bounding box center [262, 343] width 8 height 8
click at [258, 340] on input "checkbox" at bounding box center [261, 343] width 7 height 7
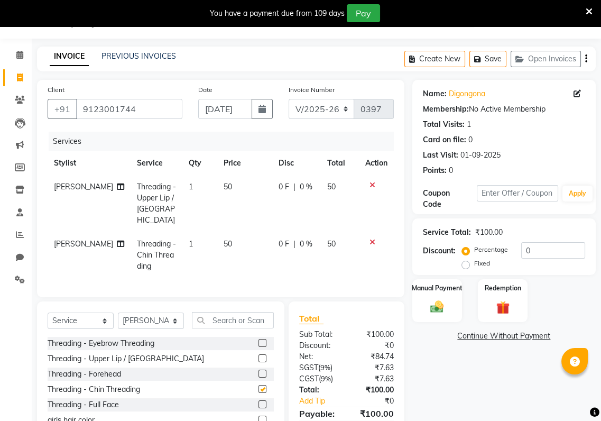
checkbox input "false"
click at [258, 369] on label at bounding box center [262, 373] width 8 height 8
click at [258, 371] on input "checkbox" at bounding box center [261, 374] width 7 height 7
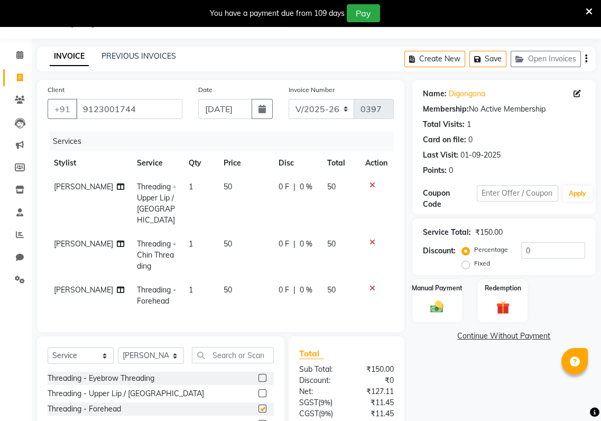
checkbox input "false"
click at [428, 308] on img at bounding box center [437, 307] width 22 height 16
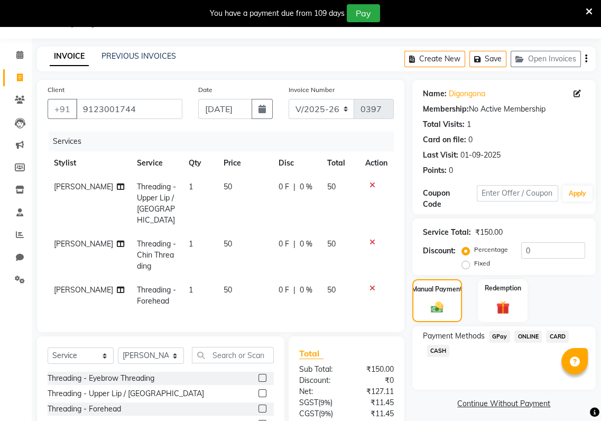
click at [500, 335] on span "GPay" at bounding box center [500, 336] width 22 height 12
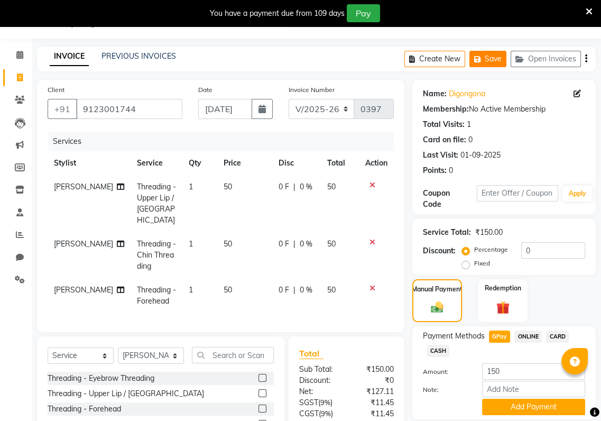
click at [477, 62] on button "Save" at bounding box center [487, 59] width 37 height 16
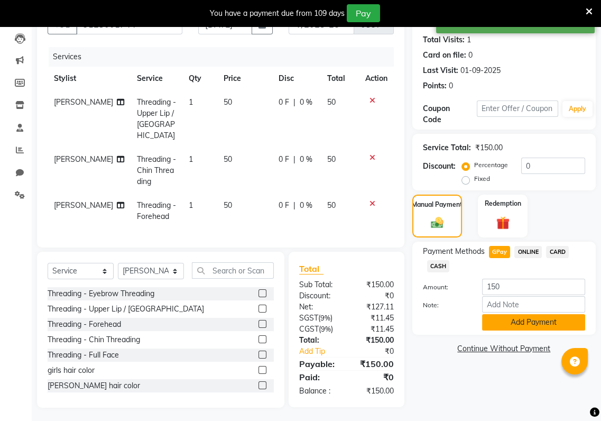
click at [539, 316] on button "Add Payment" at bounding box center [533, 322] width 103 height 16
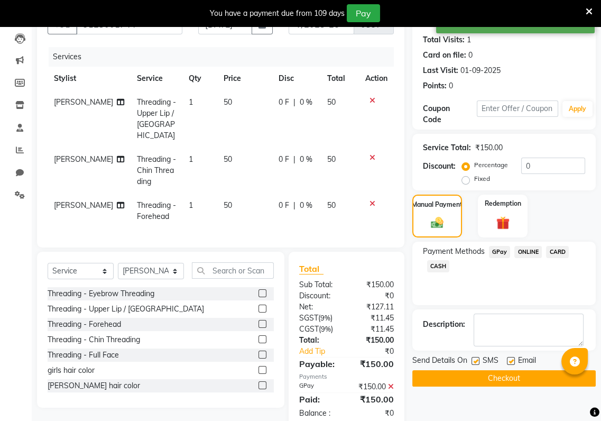
scroll to position [132, 0]
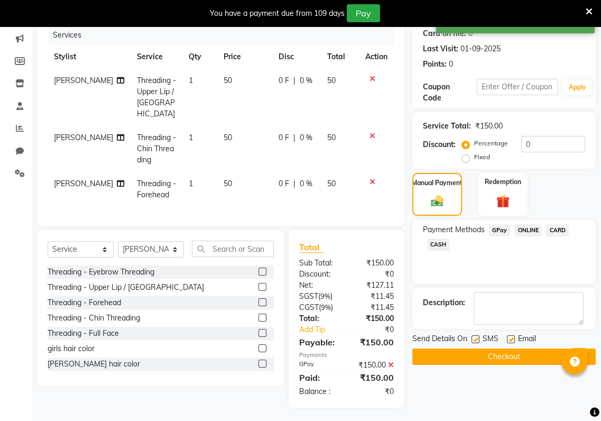
click at [475, 342] on label at bounding box center [475, 339] width 8 height 8
click at [475, 342] on input "checkbox" at bounding box center [474, 339] width 7 height 7
checkbox input "false"
click at [513, 339] on label at bounding box center [511, 339] width 8 height 8
click at [513, 339] on input "checkbox" at bounding box center [510, 339] width 7 height 7
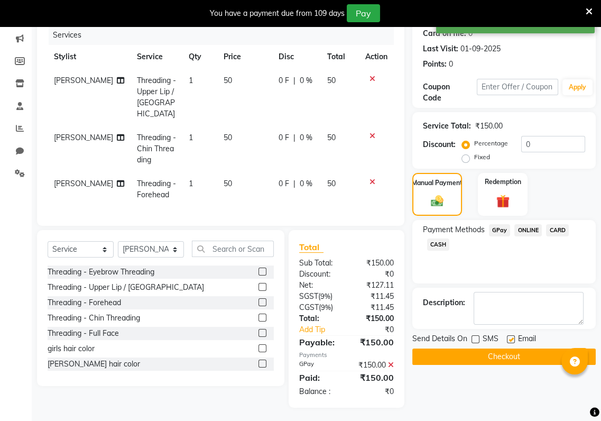
checkbox input "false"
click at [508, 355] on button "Checkout" at bounding box center [503, 356] width 183 height 16
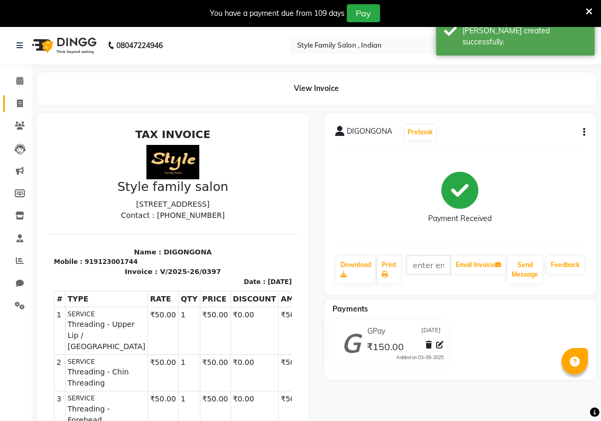
click at [16, 106] on span at bounding box center [20, 104] width 19 height 12
select select "service"
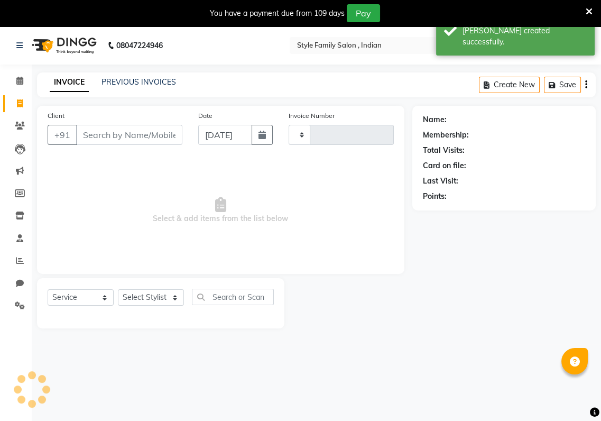
scroll to position [26, 0]
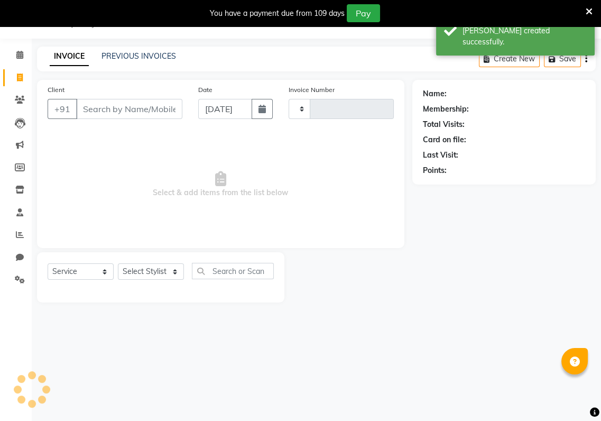
type input "0398"
select select "8264"
